Goal: Information Seeking & Learning: Learn about a topic

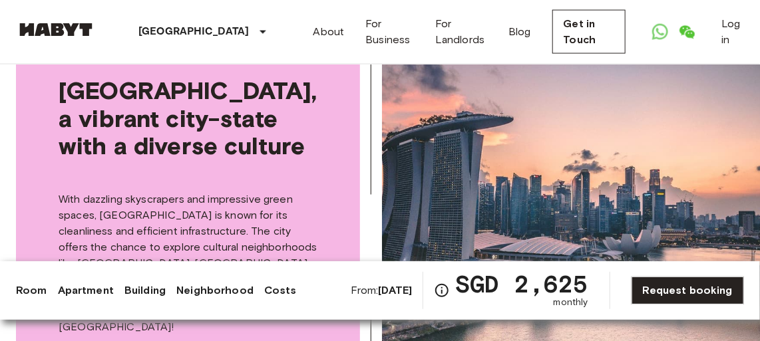
scroll to position [2481, 0]
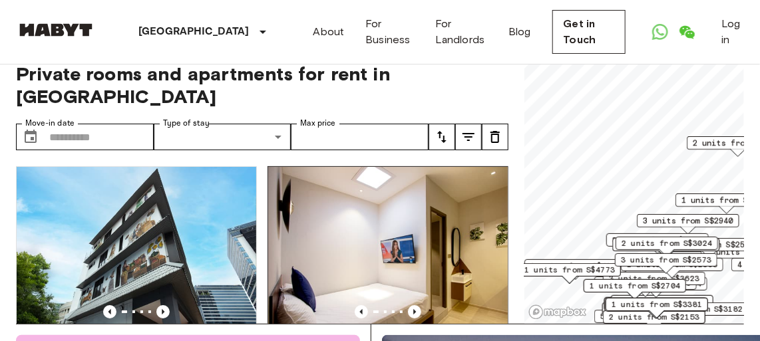
scroll to position [60, 0]
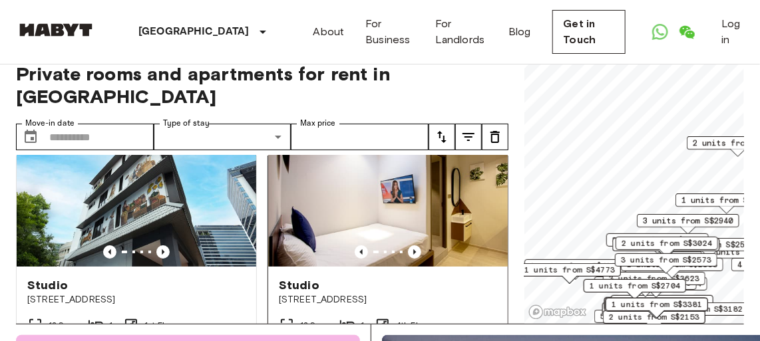
click at [394, 162] on img at bounding box center [388, 187] width 240 height 160
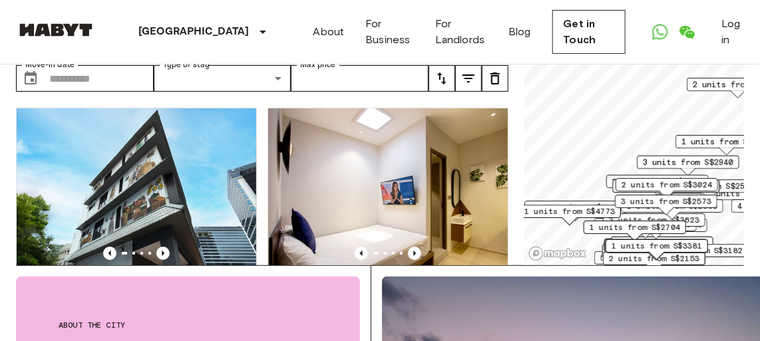
scroll to position [120, 0]
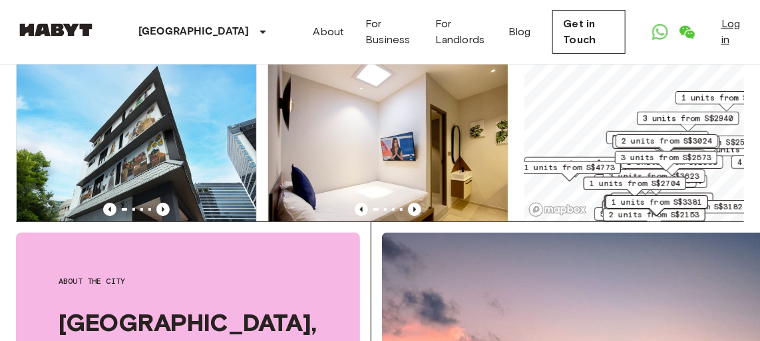
click at [734, 27] on link "Log in" at bounding box center [733, 32] width 23 height 32
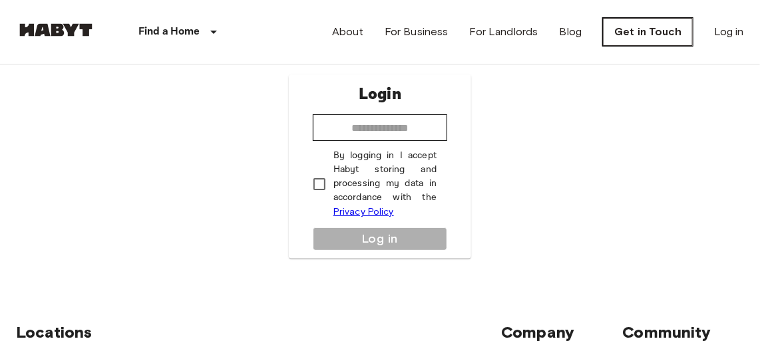
click at [644, 37] on link "Get in Touch" at bounding box center [648, 32] width 90 height 28
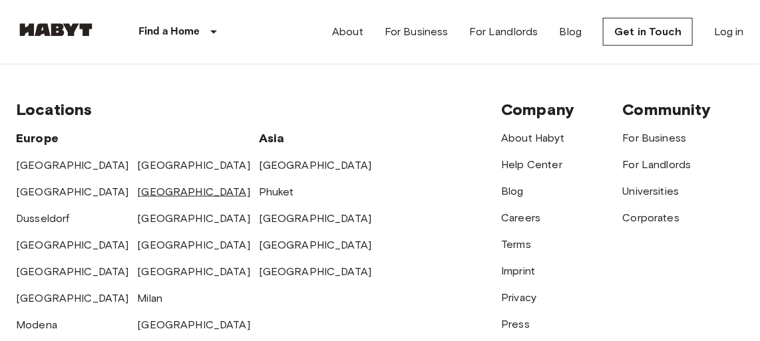
scroll to position [605, 0]
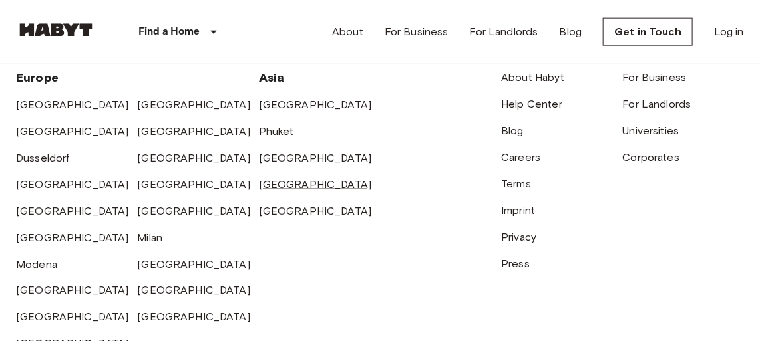
click at [302, 191] on link "[GEOGRAPHIC_DATA]" at bounding box center [315, 184] width 113 height 13
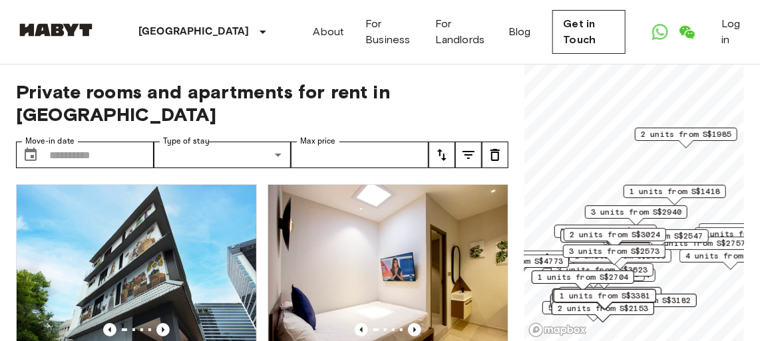
click at [518, 163] on div "Private rooms and apartments for rent in Singapore Move-in date ​ Move-in date …" at bounding box center [380, 204] width 728 height 278
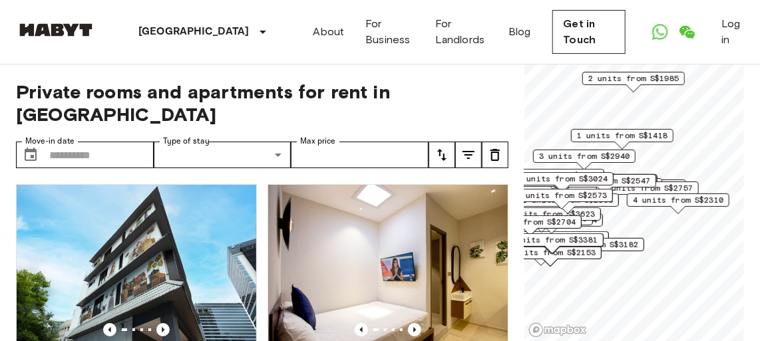
drag, startPoint x: 635, startPoint y: 200, endPoint x: 582, endPoint y: 144, distance: 76.8
click at [582, 144] on div "1 units from S$1418" at bounding box center [622, 139] width 103 height 21
click at [636, 202] on span "4 units from S$2310" at bounding box center [678, 200] width 91 height 12
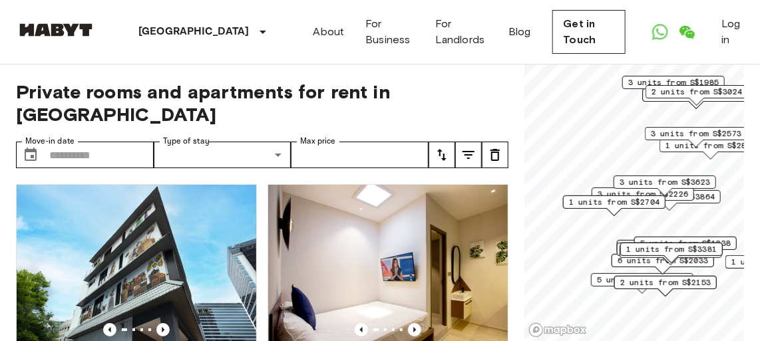
drag, startPoint x: 589, startPoint y: 225, endPoint x: 643, endPoint y: 214, distance: 55.0
click at [643, 214] on div "1 units from S$2704" at bounding box center [614, 206] width 103 height 21
click at [608, 202] on span "1 units from S$2704" at bounding box center [615, 202] width 91 height 12
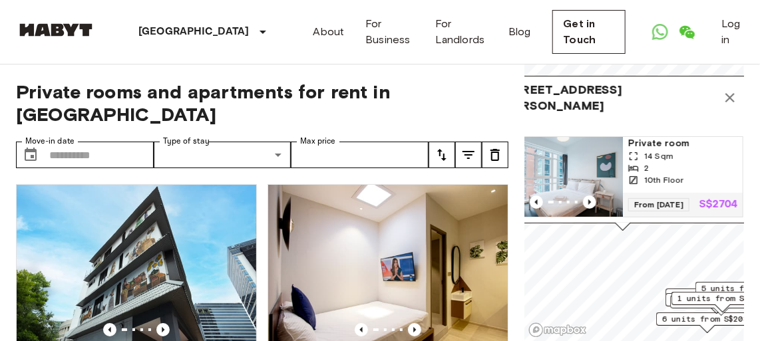
drag, startPoint x: 586, startPoint y: 124, endPoint x: 670, endPoint y: 118, distance: 83.4
click at [670, 118] on div "95 Prince Charles Crescent, #10-10, 159027, Singapore, SG 1 units Private room …" at bounding box center [623, 150] width 253 height 148
click at [733, 93] on icon "Map marker" at bounding box center [730, 97] width 9 height 9
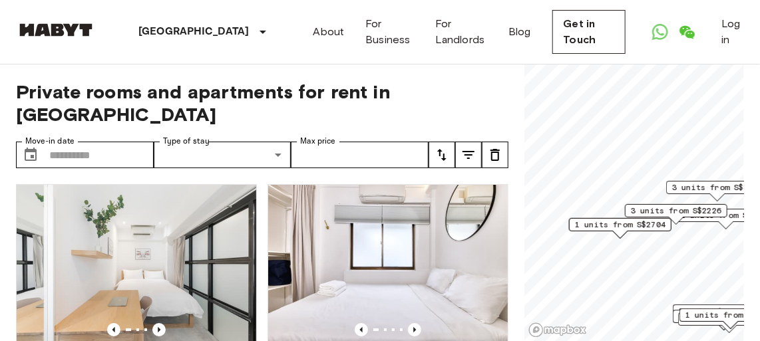
click at [625, 224] on span "1 units from S$2704" at bounding box center [620, 225] width 91 height 12
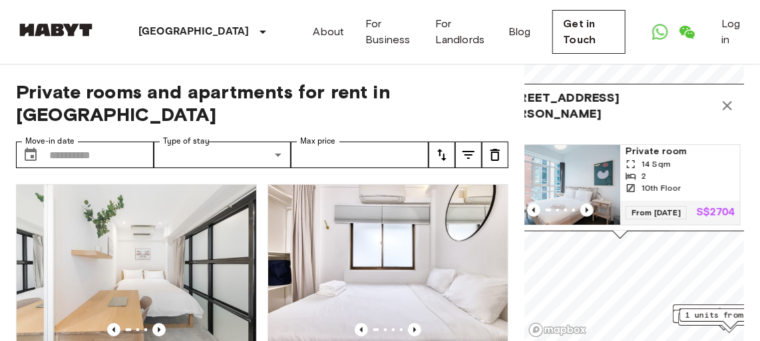
click at [576, 148] on img "Map marker" at bounding box center [561, 185] width 120 height 80
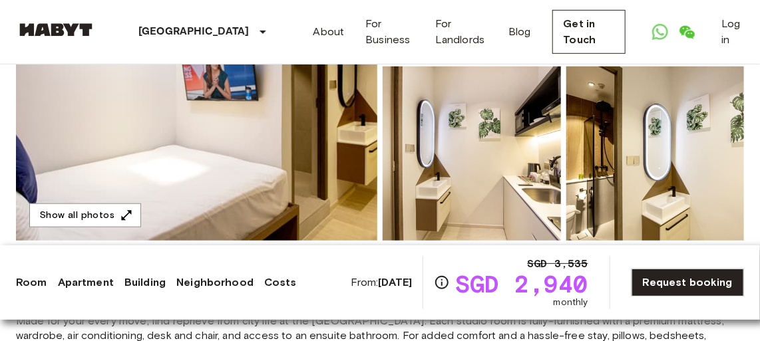
scroll to position [302, 0]
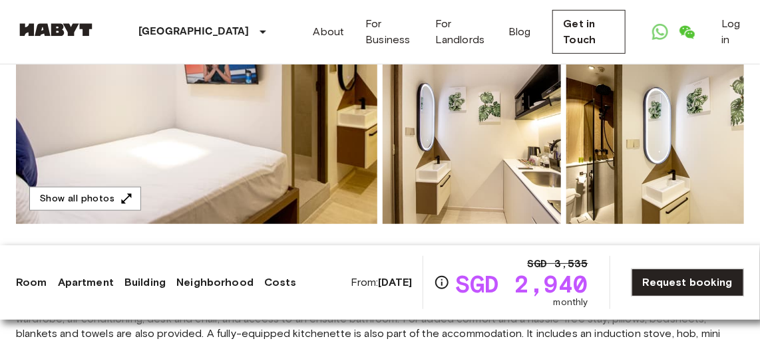
click at [334, 142] on img at bounding box center [196, 47] width 361 height 354
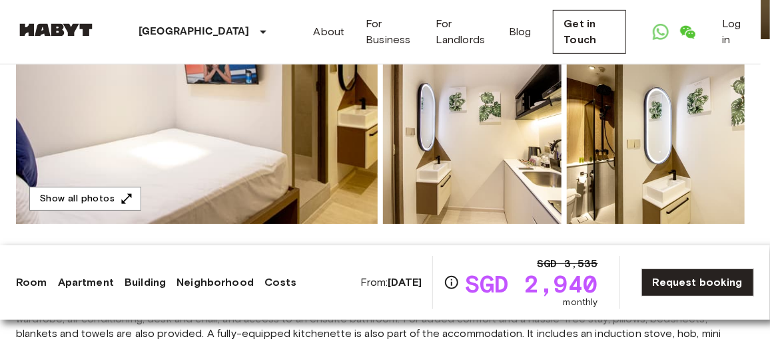
drag, startPoint x: 476, startPoint y: 168, endPoint x: 317, endPoint y: 121, distance: 166.0
drag, startPoint x: 479, startPoint y: 168, endPoint x: 112, endPoint y: 56, distance: 383.0
drag, startPoint x: 425, startPoint y: 138, endPoint x: 157, endPoint y: 87, distance: 273.1
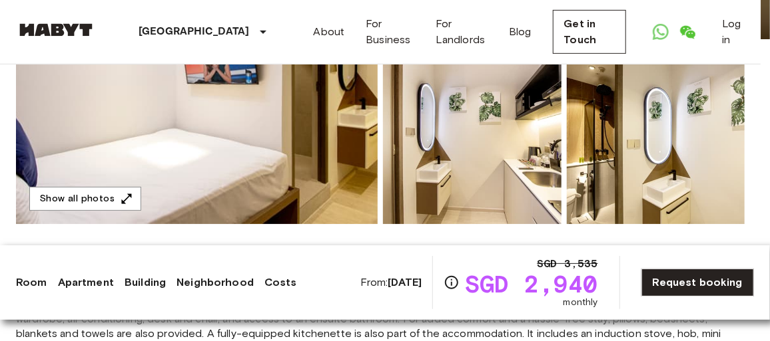
drag, startPoint x: 418, startPoint y: 148, endPoint x: 158, endPoint y: 120, distance: 261.1
drag, startPoint x: 439, startPoint y: 156, endPoint x: 196, endPoint y: 128, distance: 243.9
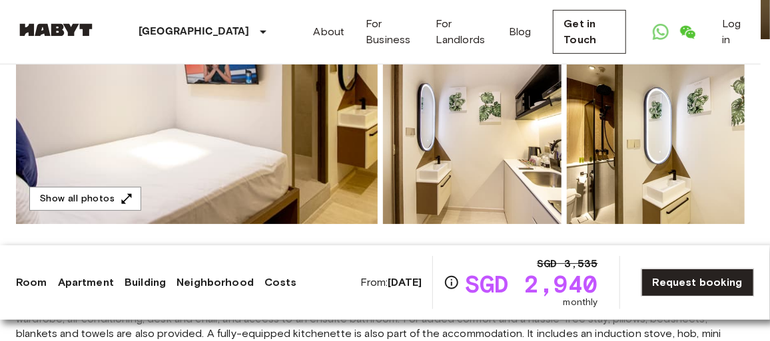
drag, startPoint x: 523, startPoint y: 192, endPoint x: 261, endPoint y: 175, distance: 262.8
drag, startPoint x: 403, startPoint y: 164, endPoint x: 166, endPoint y: 157, distance: 237.1
drag, startPoint x: 407, startPoint y: 157, endPoint x: 364, endPoint y: 141, distance: 46.1
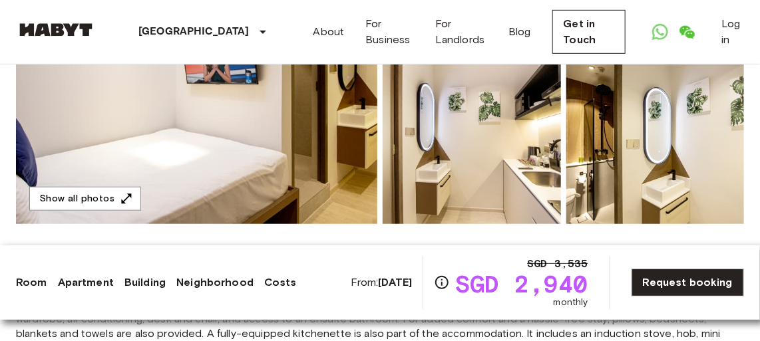
click at [193, 146] on img at bounding box center [196, 47] width 361 height 354
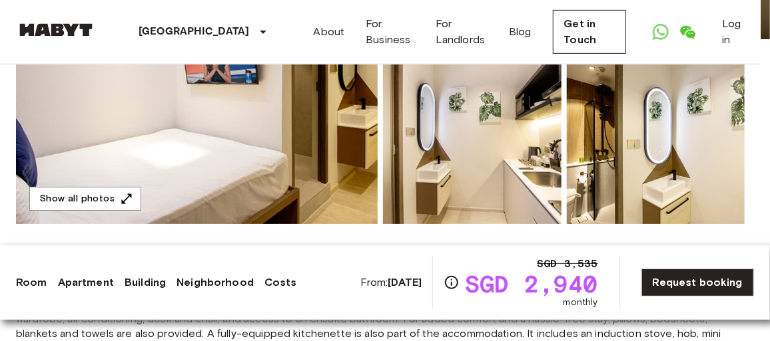
drag, startPoint x: 445, startPoint y: 157, endPoint x: 145, endPoint y: 89, distance: 307.9
drag, startPoint x: 429, startPoint y: 206, endPoint x: 174, endPoint y: 105, distance: 274.7
drag, startPoint x: 535, startPoint y: 188, endPoint x: 182, endPoint y: 128, distance: 358.6
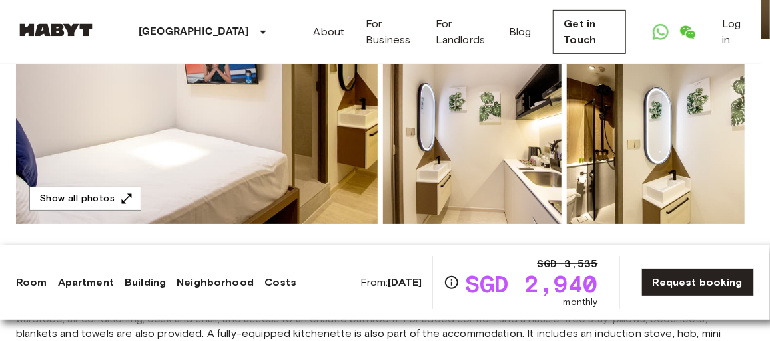
drag, startPoint x: 520, startPoint y: 178, endPoint x: 158, endPoint y: 117, distance: 367.2
drag, startPoint x: 524, startPoint y: 181, endPoint x: 348, endPoint y: 137, distance: 181.1
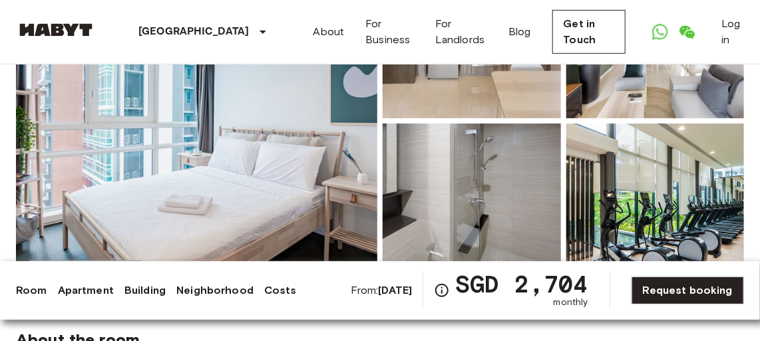
scroll to position [242, 0]
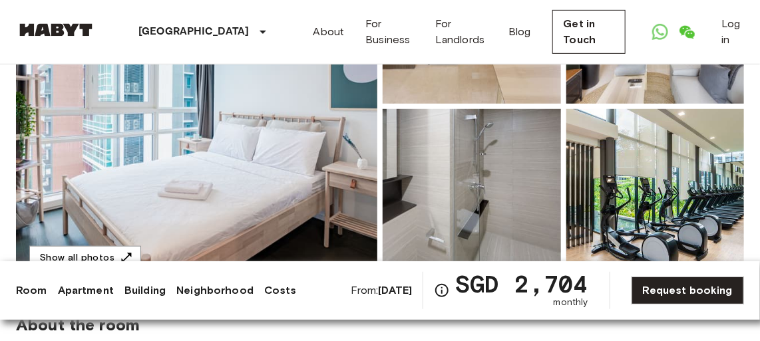
click at [264, 134] on img at bounding box center [196, 106] width 361 height 354
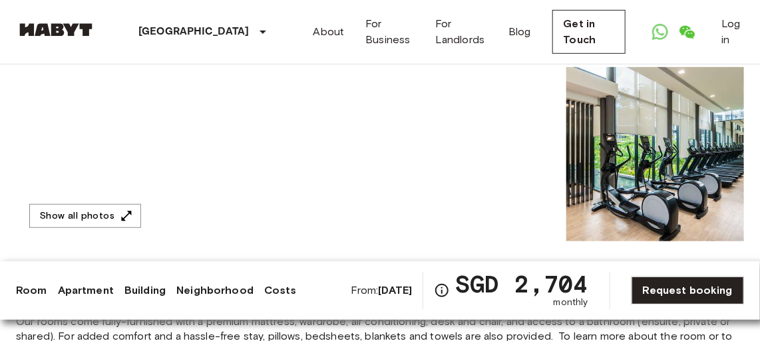
scroll to position [363, 0]
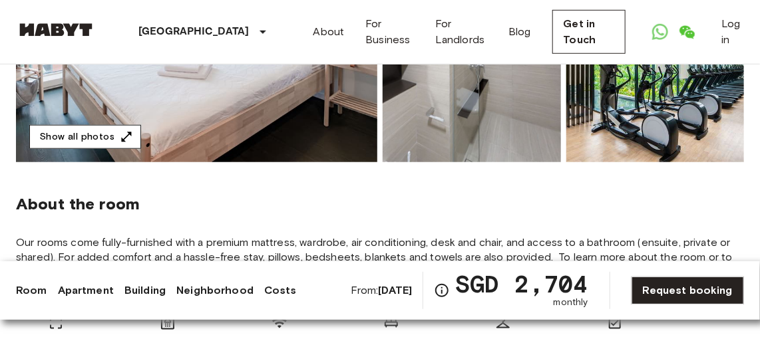
click at [79, 142] on button "Show all photos" at bounding box center [85, 137] width 112 height 25
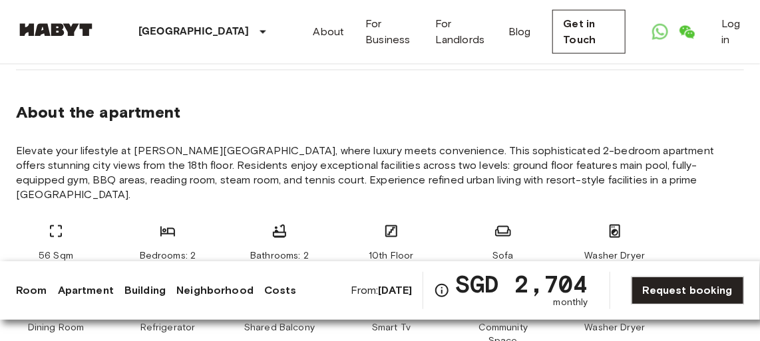
scroll to position [605, 0]
